Goal: Information Seeking & Learning: Learn about a topic

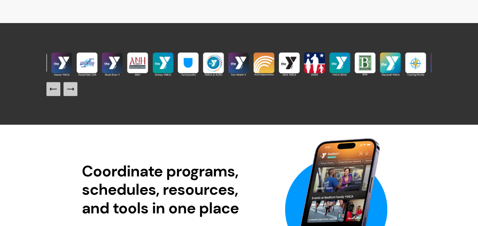
scroll to position [649, 0]
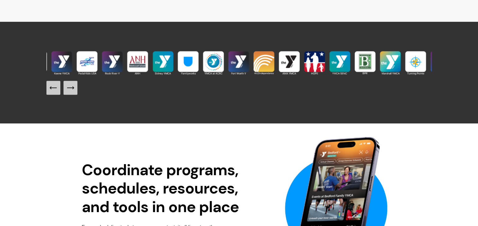
click at [74, 92] on icon "Next Slide" at bounding box center [70, 87] width 9 height 9
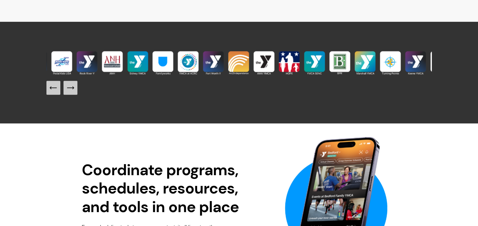
click at [74, 92] on icon "Next Slide" at bounding box center [70, 87] width 9 height 9
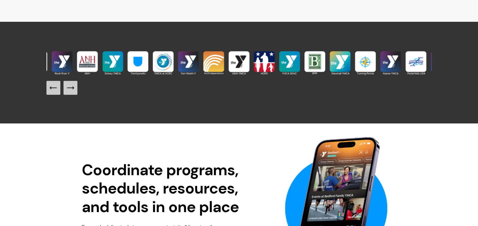
click at [74, 92] on icon "Next Slide" at bounding box center [70, 87] width 9 height 9
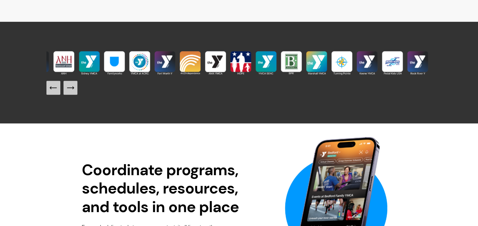
click at [74, 92] on icon "Next Slide" at bounding box center [70, 87] width 9 height 9
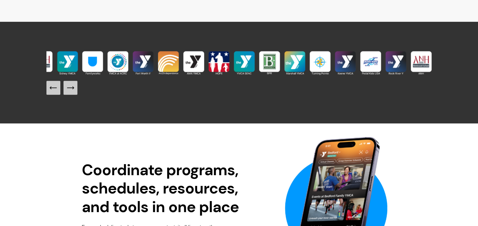
click at [74, 92] on icon "Next Slide" at bounding box center [70, 87] width 9 height 9
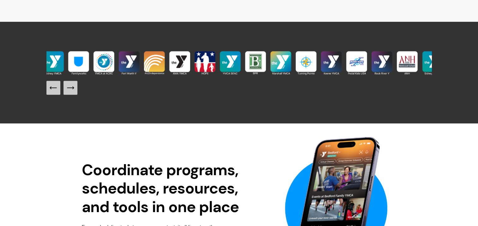
click at [74, 92] on icon "Next Slide" at bounding box center [70, 87] width 9 height 9
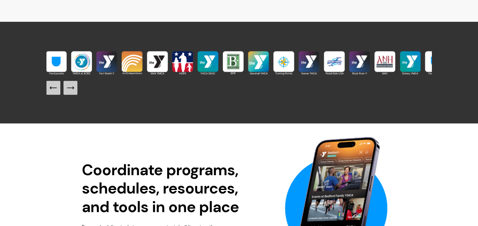
click at [74, 92] on icon "Next Slide" at bounding box center [70, 87] width 9 height 9
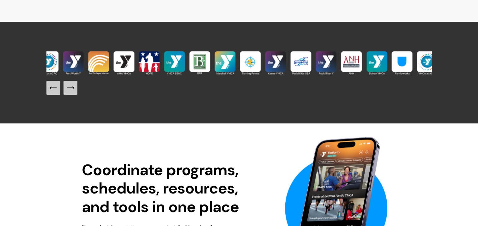
click at [74, 92] on icon "Next Slide" at bounding box center [70, 87] width 9 height 9
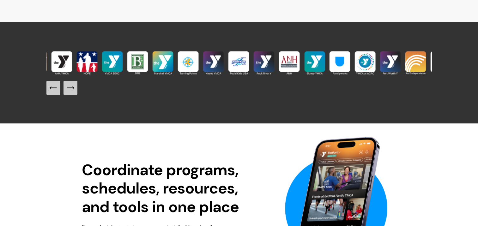
click at [74, 92] on icon "Next Slide" at bounding box center [70, 87] width 9 height 9
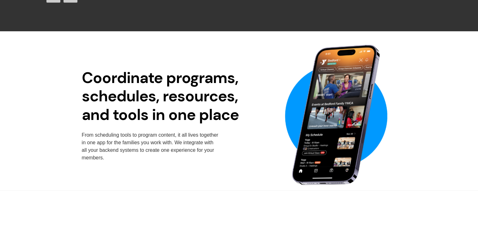
scroll to position [740, 0]
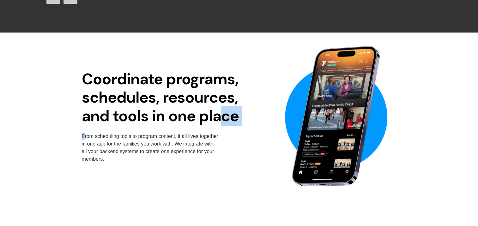
drag, startPoint x: 84, startPoint y: 142, endPoint x: 224, endPoint y: 138, distance: 140.1
click at [224, 138] on div "Coordinate programs, schedules, resources, and tools in one place From scheduli…" at bounding box center [239, 112] width 478 height 159
click at [106, 144] on p "From scheduling tools to program content, it all lives together in one app for …" at bounding box center [151, 148] width 138 height 30
click at [81, 143] on div "Coordinate programs, schedules, resources, and tools in one place From scheduli…" at bounding box center [239, 112] width 478 height 159
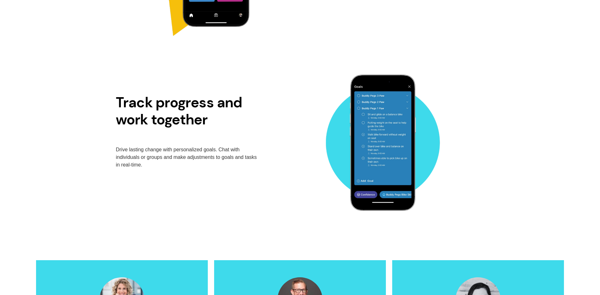
scroll to position [1185, 0]
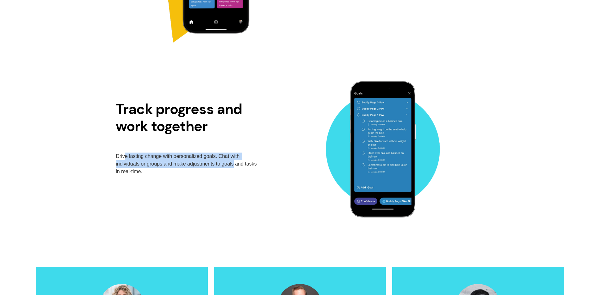
drag, startPoint x: 125, startPoint y: 157, endPoint x: 233, endPoint y: 162, distance: 108.2
click at [233, 162] on p "Drive lasting change with personalized goals. Chat with individuals or groups a…" at bounding box center [188, 163] width 145 height 23
drag, startPoint x: 233, startPoint y: 162, endPoint x: 182, endPoint y: 176, distance: 52.9
click at [182, 175] on p "Drive lasting change with personalized goals. Chat with individuals or groups a…" at bounding box center [188, 163] width 145 height 23
drag, startPoint x: 158, startPoint y: 174, endPoint x: 112, endPoint y: 157, distance: 49.6
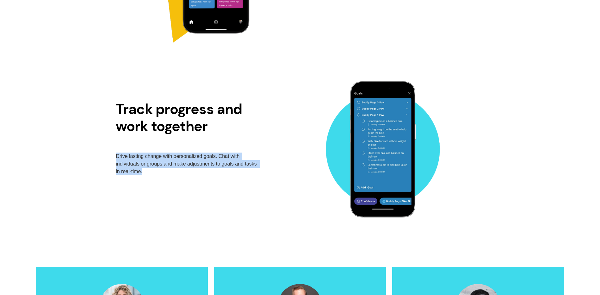
click at [112, 157] on div "Track progress and work together Drive lasting change with personalized goals. …" at bounding box center [300, 144] width 600 height 165
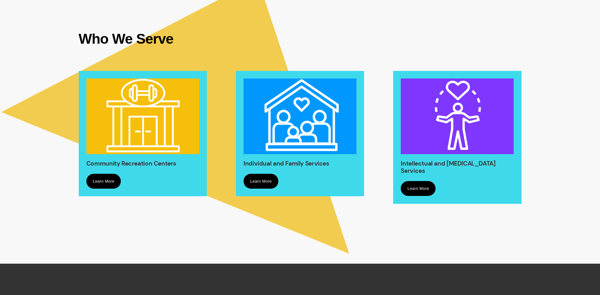
scroll to position [459, 0]
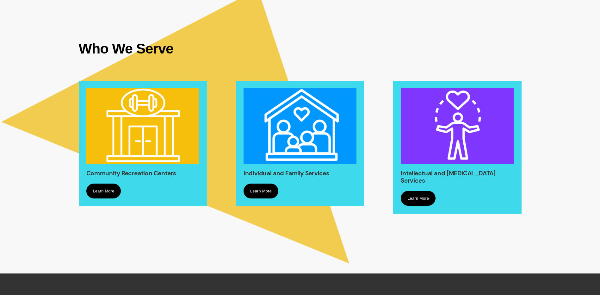
click at [112, 188] on link "Learn More" at bounding box center [103, 190] width 35 height 15
click at [264, 190] on link "Learn More" at bounding box center [260, 190] width 35 height 15
click at [423, 198] on link "Learn More" at bounding box center [417, 198] width 35 height 15
click at [256, 194] on link "Learn More" at bounding box center [260, 190] width 35 height 15
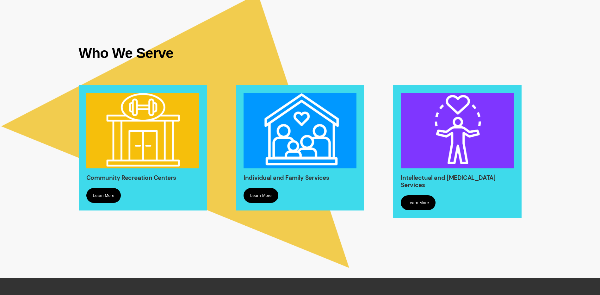
scroll to position [459, 0]
